Goal: Navigation & Orientation: Understand site structure

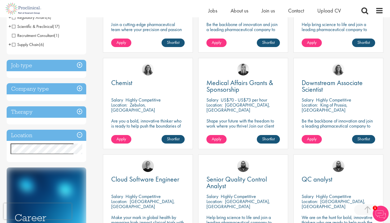
scroll to position [161, 0]
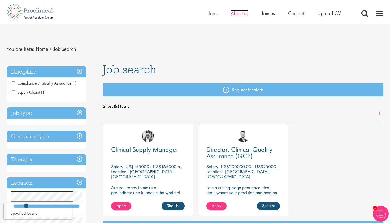
click at [234, 12] on span "About us" at bounding box center [240, 13] width 18 height 7
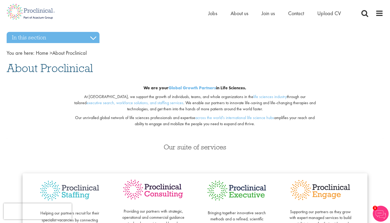
click at [211, 17] on li "Jobs" at bounding box center [212, 13] width 9 height 8
click at [211, 12] on span "Jobs" at bounding box center [212, 13] width 9 height 7
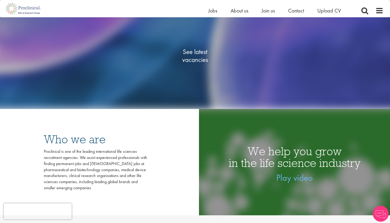
scroll to position [54, 0]
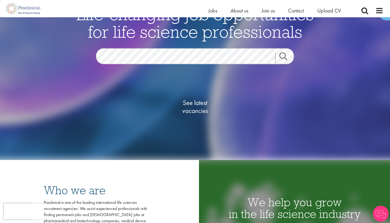
click at [200, 108] on span "See latest vacancies" at bounding box center [195, 107] width 53 height 16
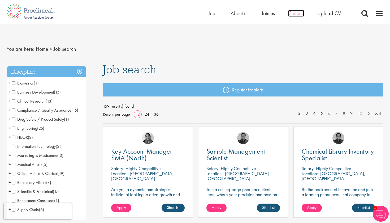
click at [299, 11] on span "Contact" at bounding box center [296, 13] width 16 height 7
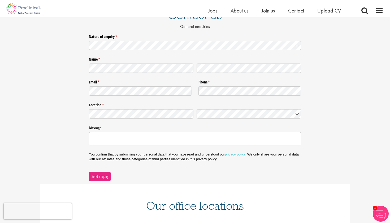
scroll to position [150, 0]
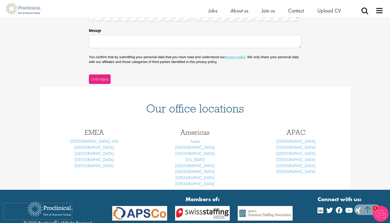
click at [240, 15] on div "Home Jobs About us Join us Contact Upload CV" at bounding box center [281, 12] width 146 height 11
click at [240, 11] on span "About us" at bounding box center [240, 10] width 18 height 7
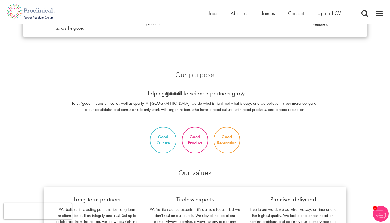
scroll to position [213, 0]
